Goal: Transaction & Acquisition: Purchase product/service

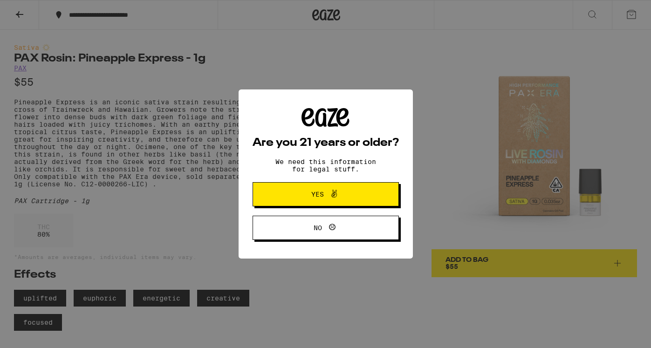
click at [333, 199] on icon at bounding box center [334, 193] width 11 height 11
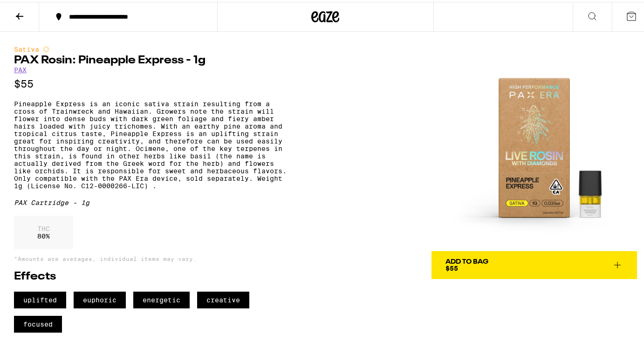
click at [629, 23] on button at bounding box center [631, 14] width 39 height 29
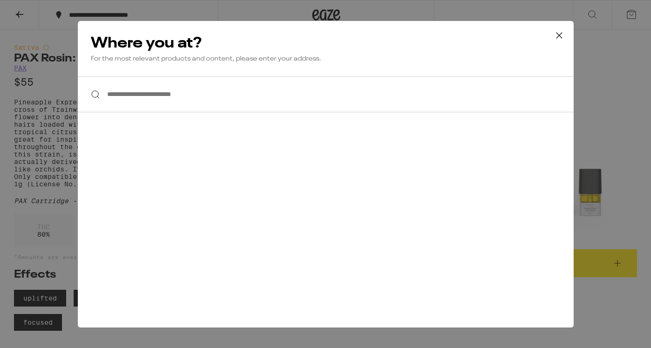
click at [254, 97] on input "**********" at bounding box center [326, 94] width 496 height 36
click at [629, 101] on div "**********" at bounding box center [325, 174] width 651 height 348
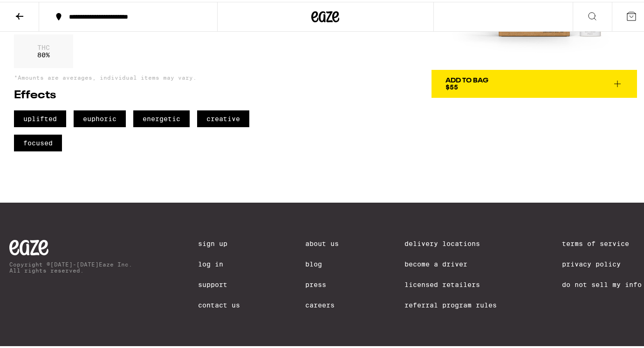
scroll to position [206, 0]
click at [198, 259] on link "Log In" at bounding box center [219, 262] width 42 height 7
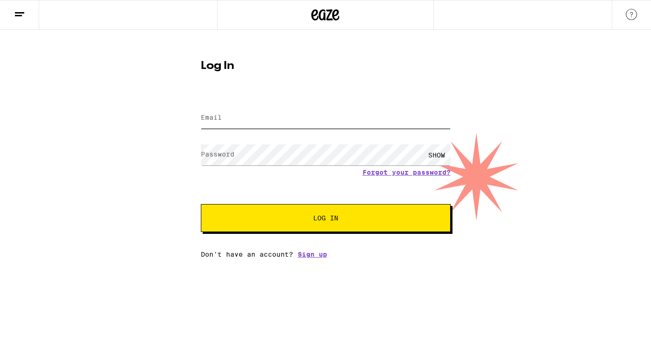
type input "[EMAIL_ADDRESS][DOMAIN_NAME]"
click at [308, 238] on div "Email Email [EMAIL_ADDRESS][DOMAIN_NAME] Password Password SHOW Forgot your pas…" at bounding box center [326, 176] width 250 height 163
click at [295, 221] on span "Log In" at bounding box center [326, 218] width 174 height 7
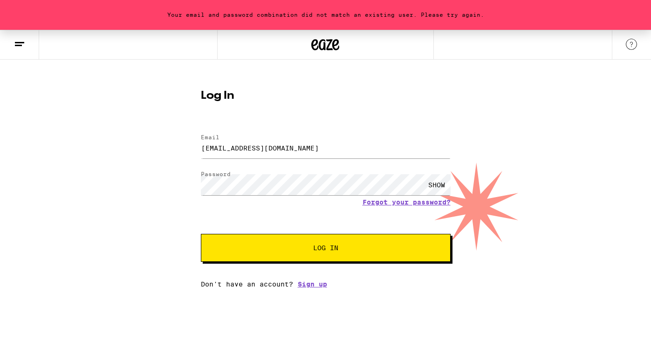
click at [436, 181] on div "SHOW" at bounding box center [437, 184] width 28 height 21
click at [179, 152] on div "Your email and password combination did not match an existing user. Please try …" at bounding box center [325, 159] width 651 height 258
click at [326, 249] on button "Log In" at bounding box center [326, 248] width 250 height 28
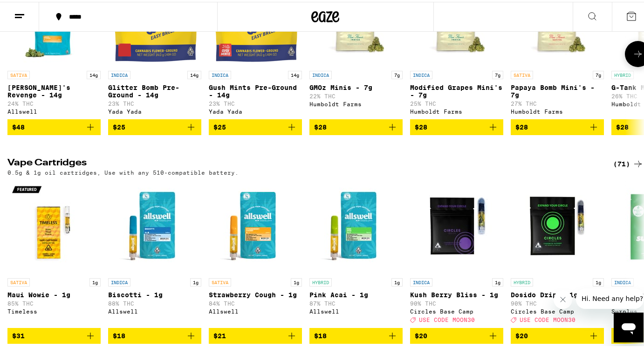
scroll to position [1286, 0]
